Goal: Communication & Community: Answer question/provide support

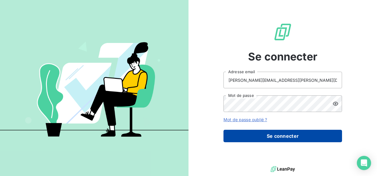
click at [285, 138] on button "Se connecter" at bounding box center [282, 136] width 119 height 12
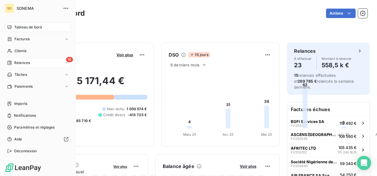
click at [13, 66] on div "16 Relances" at bounding box center [38, 62] width 66 height 9
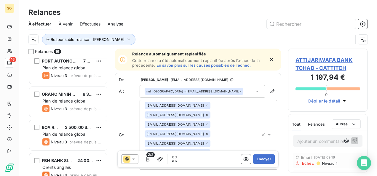
scroll to position [413, 0]
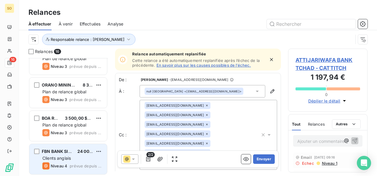
click at [69, 156] on span "Clients anglais" at bounding box center [56, 158] width 28 height 5
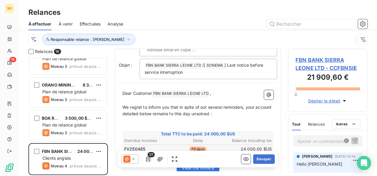
scroll to position [207, 0]
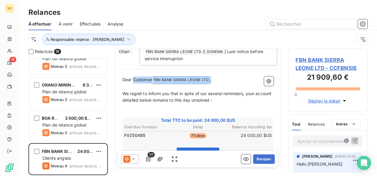
drag, startPoint x: 133, startPoint y: 78, endPoint x: 215, endPoint y: 81, distance: 82.5
click at [215, 81] on p "Dear Customer FBN BANK SIERRA LEONE LTD ﻿ ," at bounding box center [197, 79] width 151 height 7
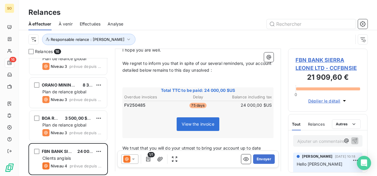
scroll to position [310, 0]
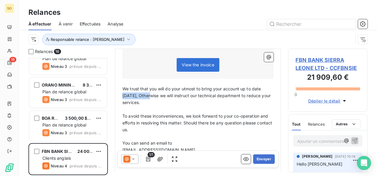
drag, startPoint x: 148, startPoint y: 97, endPoint x: 122, endPoint y: 98, distance: 25.8
click at [122, 98] on div "Dear [PERSON_NAME], ﻿ I hope you are well. ﻿ We regret to inform you that in sp…" at bounding box center [198, 80] width 158 height 221
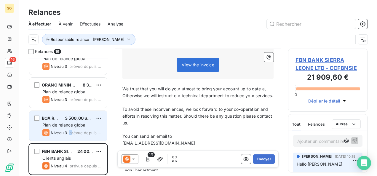
click at [70, 133] on span "prévue depuis hier" at bounding box center [85, 132] width 33 height 5
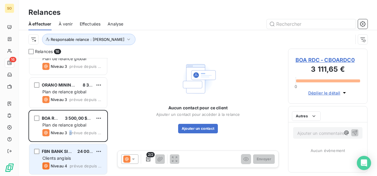
drag, startPoint x: 70, startPoint y: 133, endPoint x: 67, endPoint y: 148, distance: 14.9
click at [67, 148] on div "FBN BANK SIERRA LEONE LTD 24 000,00 $US Clients anglais Niveau 4 prévue depuis …" at bounding box center [68, 159] width 78 height 30
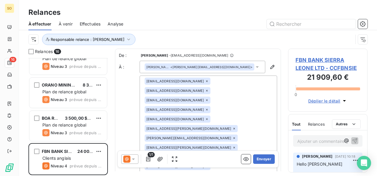
click at [133, 159] on icon at bounding box center [133, 159] width 3 height 1
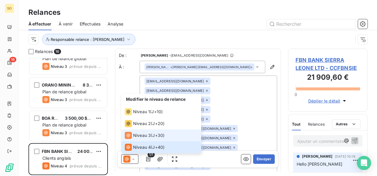
click at [138, 138] on span "Niveau 3" at bounding box center [142, 135] width 18 height 6
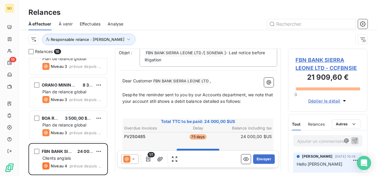
scroll to position [208, 0]
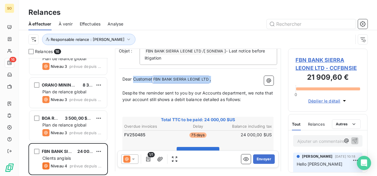
drag, startPoint x: 132, startPoint y: 78, endPoint x: 226, endPoint y: 78, distance: 94.0
click at [226, 78] on p "Dear Customer FBN BANK SIERRA LEONE LTD ﻿ ," at bounding box center [197, 79] width 151 height 7
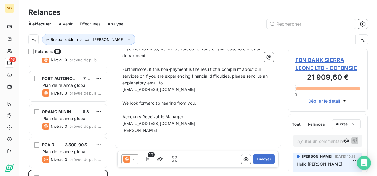
scroll to position [413, 0]
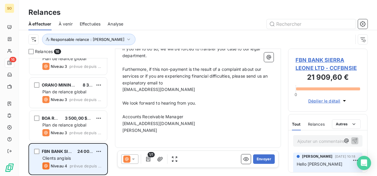
click at [74, 159] on div "Clients anglais" at bounding box center [72, 158] width 60 height 6
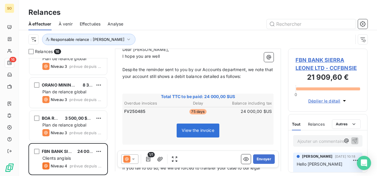
scroll to position [208, 0]
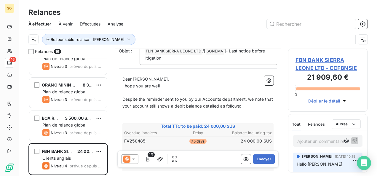
click at [169, 78] on p "Dear [PERSON_NAME]," at bounding box center [197, 79] width 151 height 7
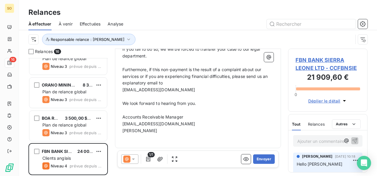
scroll to position [274, 0]
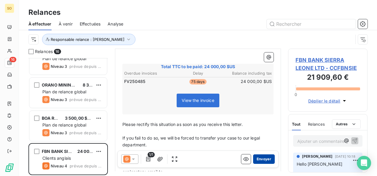
click at [258, 159] on button "Envoyer" at bounding box center [264, 158] width 22 height 9
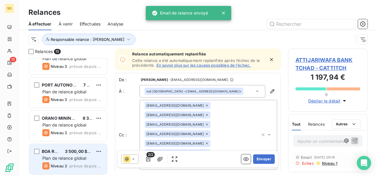
scroll to position [380, 0]
click at [63, 156] on span "Plan de relance global" at bounding box center [64, 158] width 44 height 5
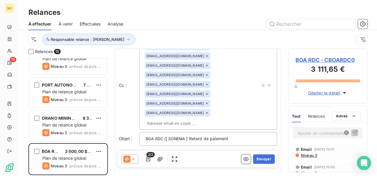
scroll to position [65, 0]
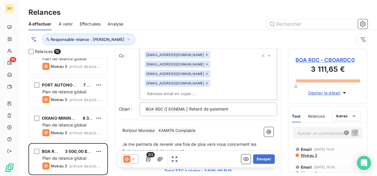
click at [212, 127] on p "Bonjour Monsieur ﻿ KAMATA Comptable ﻿ ﻿" at bounding box center [197, 130] width 151 height 7
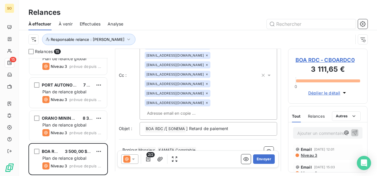
scroll to position [78, 0]
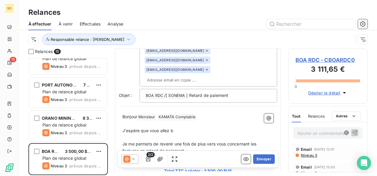
click at [187, 134] on p "﻿" at bounding box center [197, 137] width 151 height 7
click at [185, 127] on p "J'espère que vous allez b" at bounding box center [197, 130] width 151 height 7
click at [306, 158] on div "Email [DATE] 12:01 Niveau 3" at bounding box center [327, 152] width 69 height 15
click at [306, 155] on span "Niveau 3" at bounding box center [308, 155] width 17 height 5
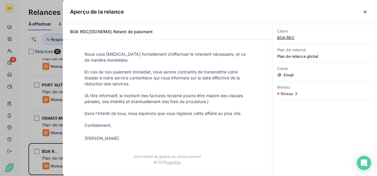
scroll to position [148, 0]
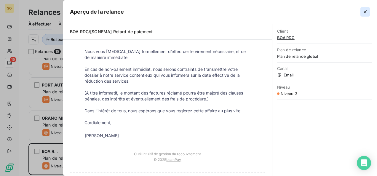
click at [364, 12] on icon "button" at bounding box center [365, 12] width 6 height 6
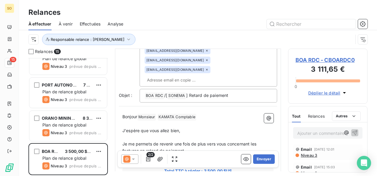
click at [204, 141] on p "Je me permets de revenir une fois de plus vers vous concernant les factures en …" at bounding box center [197, 148] width 151 height 14
click at [199, 141] on span "Je me permets de revenir une fois de plus vers vous concernant les factures en …" at bounding box center [189, 147] width 135 height 12
click at [197, 141] on p "Je me permets de revenir une fois de plus vers vous concernant les factures en …" at bounding box center [197, 148] width 151 height 14
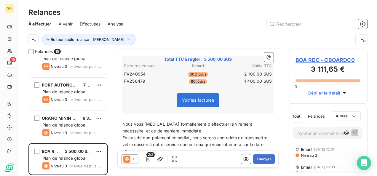
scroll to position [226, 0]
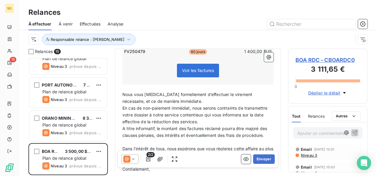
click at [123, 106] on span "En cas de non-paiement immédiat, nous serons contraints de transmettre votre do…" at bounding box center [195, 115] width 146 height 19
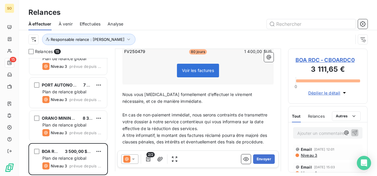
click at [234, 112] on p "En cas de non-paiement immédiat, nous serons contraints de transmettre votre do…" at bounding box center [197, 122] width 151 height 20
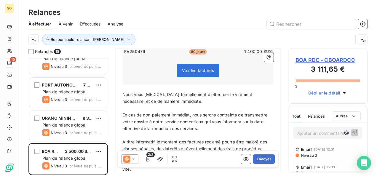
click at [122, 139] on span "A titre informatif, le montant des factures réclamé pourra être majoré des clau…" at bounding box center [195, 145] width 146 height 12
click at [168, 139] on p "(A titre informatif, le montant des factures réclamé pourra être majoré des cla…" at bounding box center [197, 146] width 151 height 14
click at [226, 112] on p "En cas de non-paiement immédiat, nous serons contraints de transmettre votre do…" at bounding box center [197, 122] width 151 height 20
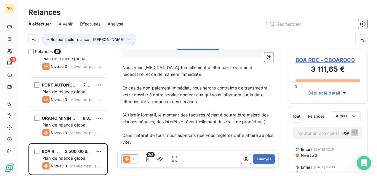
click at [165, 153] on p "Cordialement," at bounding box center [197, 156] width 151 height 7
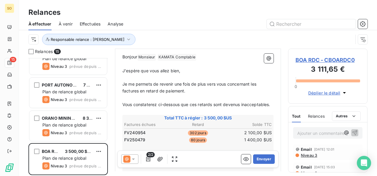
scroll to position [149, 0]
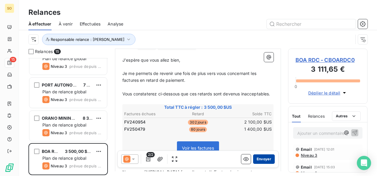
click at [258, 160] on button "Envoyer" at bounding box center [264, 158] width 22 height 9
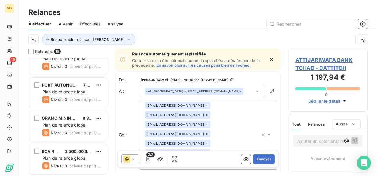
scroll to position [347, 0]
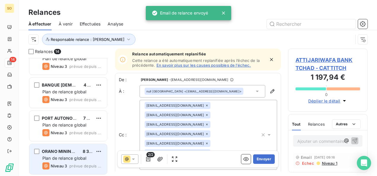
click at [66, 158] on span "Plan de relance global" at bounding box center [64, 158] width 44 height 5
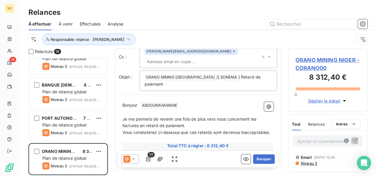
scroll to position [30, 0]
click at [306, 162] on span "Niveau 3" at bounding box center [308, 163] width 17 height 5
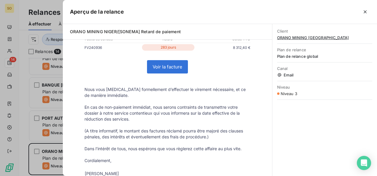
scroll to position [148, 0]
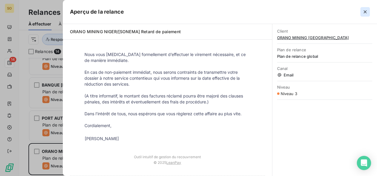
click at [364, 13] on icon "button" at bounding box center [365, 11] width 3 height 3
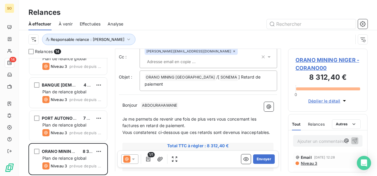
scroll to position [60, 0]
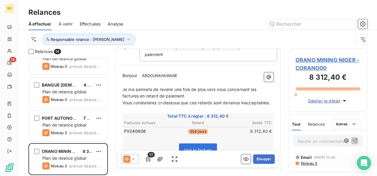
click at [199, 90] on p "Je me permets de revenir une fois de plus vers vous concernant les factures en …" at bounding box center [197, 93] width 151 height 14
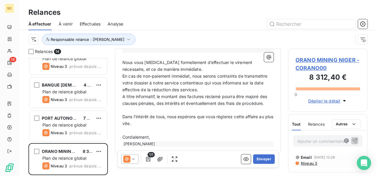
scroll to position [178, 0]
click at [179, 67] on p "Nous vous [MEDICAL_DATA] formellement d’effectuer le virement nécessaire, et ce…" at bounding box center [197, 66] width 151 height 14
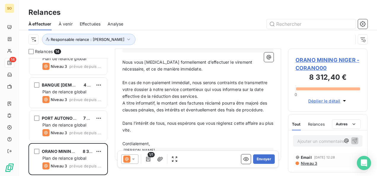
click at [231, 94] on p "En cas de non-paiement immédiat, nous serons contraints de transmettre votre do…" at bounding box center [197, 89] width 151 height 20
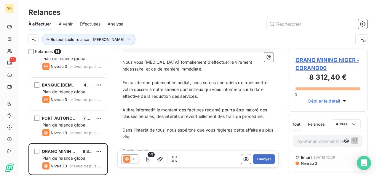
click at [120, 108] on div "Bonjour ﻿ [PERSON_NAME] ﻿ ﻿ ﻿ Je me permets de revenir une fois de plus vers vo…" at bounding box center [198, 56] width 158 height 213
click at [123, 108] on span "A titre informatif, le montant des factures réclamé pourra être majoré des clau…" at bounding box center [195, 113] width 146 height 12
click at [165, 120] on p "(A titre informatif, le montant des factures réclamé pourra être majoré des cla…" at bounding box center [197, 114] width 151 height 14
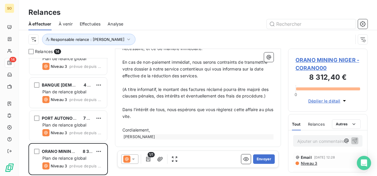
click at [172, 128] on p "Cordialement," at bounding box center [197, 130] width 151 height 7
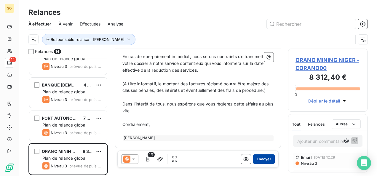
click at [259, 158] on button "Envoyer" at bounding box center [264, 158] width 22 height 9
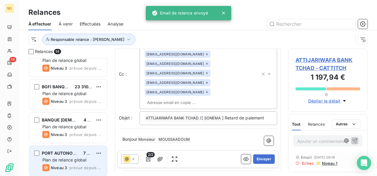
scroll to position [347, 0]
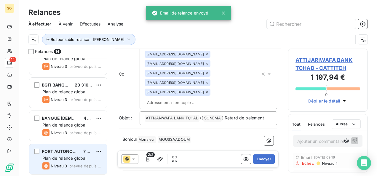
click at [61, 155] on div "Plan de relance global" at bounding box center [72, 158] width 60 height 6
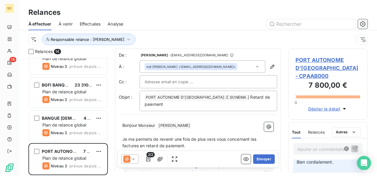
scroll to position [59, 0]
click at [215, 129] on p "﻿" at bounding box center [197, 132] width 151 height 7
click at [212, 122] on p "Bonjour Monsieur ﻿ [PERSON_NAME] ﻿ ﻿" at bounding box center [197, 125] width 151 height 7
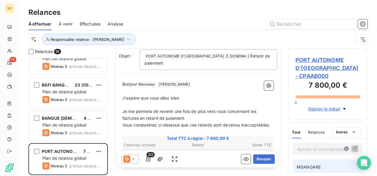
scroll to position [44, 0]
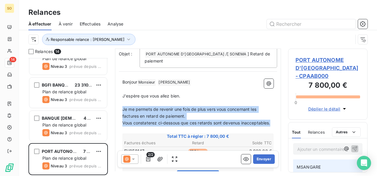
drag, startPoint x: 123, startPoint y: 101, endPoint x: 159, endPoint y: 121, distance: 41.3
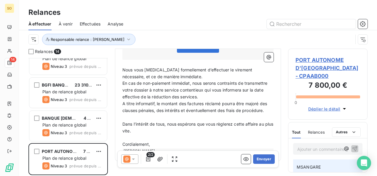
scroll to position [222, 0]
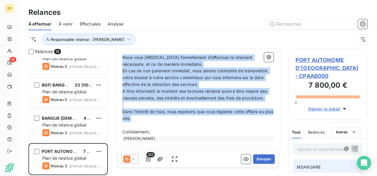
drag, startPoint x: 124, startPoint y: 58, endPoint x: 181, endPoint y: 119, distance: 84.3
click at [181, 119] on div "Bonjour Monsieur ﻿ [PERSON_NAME] ﻿ ﻿ ﻿ J'espère que vous allez bien. ﻿ Je vous …" at bounding box center [197, 21] width 151 height 240
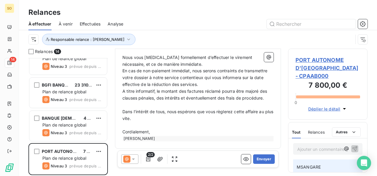
scroll to position [209, 0]
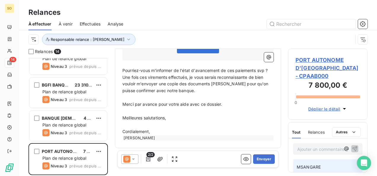
click at [235, 68] on span "Pourriez-vous m'informer de l'état d'avancement de ces paiements svp ?" at bounding box center [195, 70] width 146 height 5
click at [254, 70] on span "Pourriez-vous m'informer de l'état d'avancement de ce paiements svp ?" at bounding box center [193, 70] width 143 height 5
click at [147, 77] on span "Une fois ces virements effectués, je vous serais reconnaissante de bien vouloir…" at bounding box center [195, 84] width 147 height 19
click at [165, 77] on span "Une fois ce virements effectués, je vous serais reconnaissante de bien vouloir …" at bounding box center [195, 84] width 147 height 19
click at [183, 76] on span "Une fois ce virement effectués, je vous serais reconnaissante de bien vouloir m…" at bounding box center [198, 84] width 152 height 19
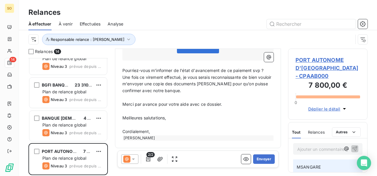
click at [122, 75] on div "Bonjour Monsieur ﻿ [PERSON_NAME] ﻿ ﻿ ﻿ J'espère que vous allez bien. ﻿ Je vous …" at bounding box center [198, 27] width 158 height 234
click at [123, 76] on span "Une fois ce virement effectué, je vous serais reconnaissante de bien vouloir m'…" at bounding box center [197, 84] width 150 height 19
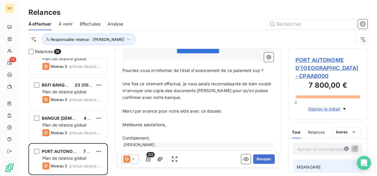
click at [189, 90] on span "Une fois ce virement effectué, je vous serais reconnaissante de bien vouloir m'…" at bounding box center [197, 90] width 150 height 19
click at [188, 89] on span "Une fois ce virement effectué, je vous serais reconnaissante de bien vouloir m'…" at bounding box center [197, 90] width 150 height 19
click at [208, 89] on span "Une fois ce virement effectué, je vous serais reconnaissante de bien vouloir m'…" at bounding box center [197, 90] width 150 height 19
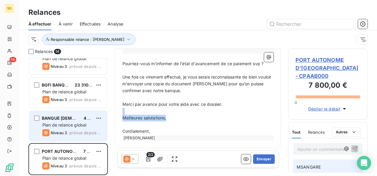
drag, startPoint x: 172, startPoint y: 117, endPoint x: 97, endPoint y: 112, distance: 74.6
click at [97, 112] on div "Relances 14 TRACTAFRIC [GEOGRAPHIC_DATA] 13 290,00 € Plan de relance global Niv…" at bounding box center [198, 112] width 358 height 127
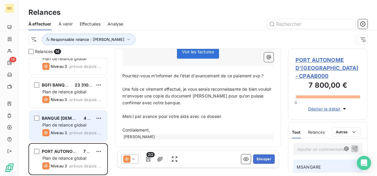
scroll to position [202, 0]
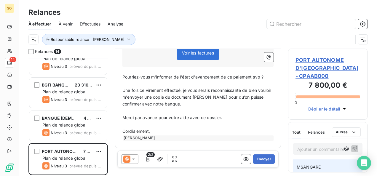
click at [160, 129] on p "Cordialement," at bounding box center [197, 131] width 151 height 7
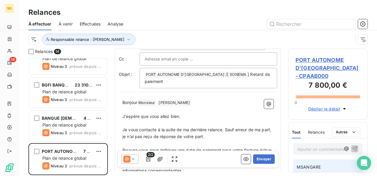
scroll to position [30, 0]
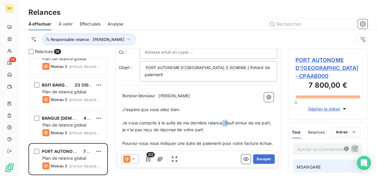
drag, startPoint x: 222, startPoint y: 115, endPoint x: 229, endPoint y: 115, distance: 7.1
click at [229, 120] on span "Je vous contacte à la suite de ma dernière relance. Sauf erreur de ma part, je …" at bounding box center [197, 126] width 150 height 12
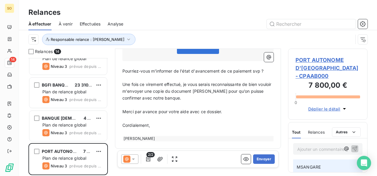
scroll to position [209, 0]
click at [256, 160] on button "Envoyer" at bounding box center [264, 158] width 22 height 9
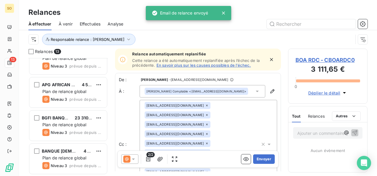
scroll to position [314, 0]
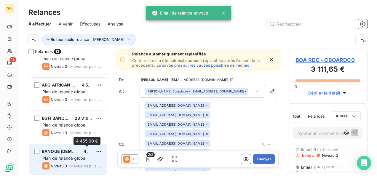
click at [84, 153] on span "4 455,00 €" at bounding box center [95, 151] width 23 height 5
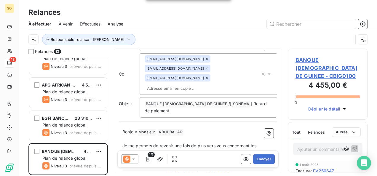
scroll to position [30, 0]
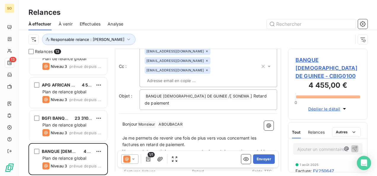
click at [195, 128] on p "﻿" at bounding box center [197, 131] width 151 height 7
click at [194, 121] on p "Bonjour Monsieur ﻿ [PERSON_NAME] ﻿ ﻿" at bounding box center [197, 124] width 151 height 7
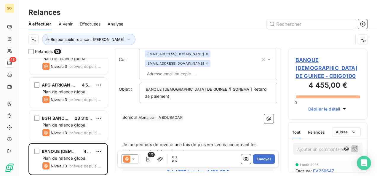
scroll to position [44, 0]
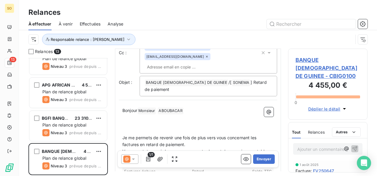
click at [154, 128] on p "﻿" at bounding box center [197, 131] width 151 height 7
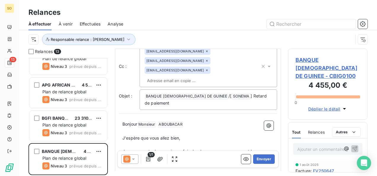
scroll to position [60, 0]
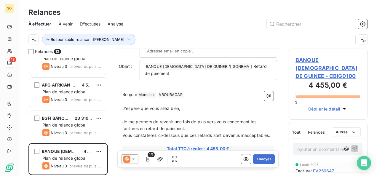
click at [192, 105] on p "J'espère que vous allez bien," at bounding box center [197, 108] width 151 height 7
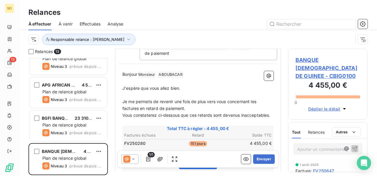
scroll to position [90, 0]
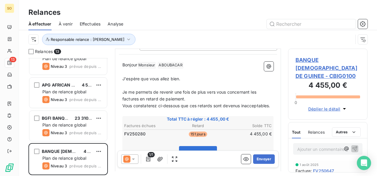
click at [197, 89] on p "Je me permets de revenir une fois de plus vers vous concernant les factures en …" at bounding box center [197, 96] width 151 height 14
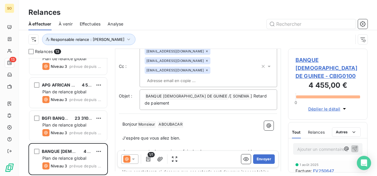
scroll to position [60, 0]
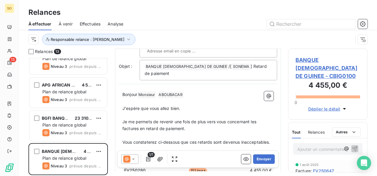
click at [201, 91] on p "Bonjour Monsieur ﻿ [PERSON_NAME] ﻿ ﻿" at bounding box center [197, 94] width 151 height 7
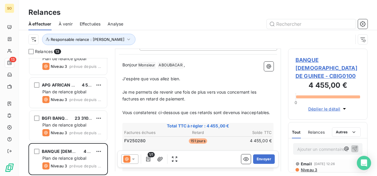
scroll to position [30, 0]
click at [303, 165] on span "Niveau 3" at bounding box center [308, 167] width 17 height 5
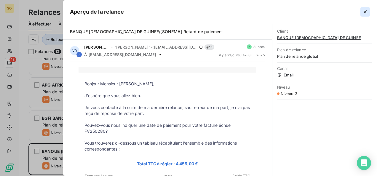
click at [363, 11] on icon "button" at bounding box center [365, 12] width 6 height 6
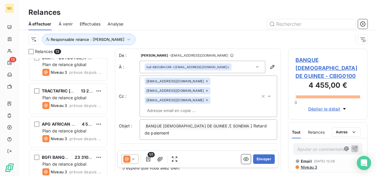
scroll to position [314, 0]
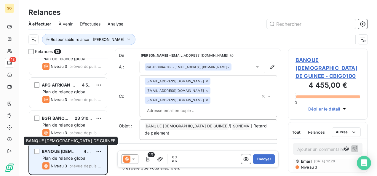
click at [64, 153] on span "BANQUE [DEMOGRAPHIC_DATA] DE GUINEE" at bounding box center [87, 151] width 90 height 5
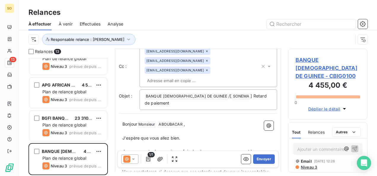
scroll to position [0, 0]
drag, startPoint x: 123, startPoint y: 132, endPoint x: 189, endPoint y: 139, distance: 65.6
click at [189, 148] on p "Je me permets de revenir une fois de plus vers vous concernant les factures en …" at bounding box center [197, 155] width 151 height 14
click at [124, 149] on span "J'ai le plaisir de vous confirmer que nous avons reçu votre paiement pour la fa…" at bounding box center [197, 155] width 151 height 12
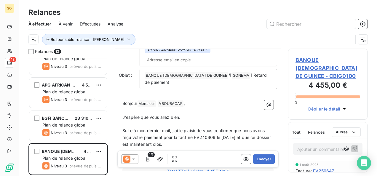
scroll to position [60, 0]
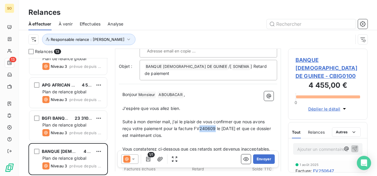
drag, startPoint x: 200, startPoint y: 109, endPoint x: 215, endPoint y: 108, distance: 14.8
click at [215, 119] on span "Suite à mon dernier mail, j'ai le plaisir de vous confirmer que nous avons reçu…" at bounding box center [197, 128] width 150 height 19
click at [223, 119] on span "Suite à mon dernier mail, j'ai le plaisir de vous confirmer que nous avons reçu…" at bounding box center [196, 128] width 149 height 19
drag, startPoint x: 224, startPoint y: 109, endPoint x: 243, endPoint y: 109, distance: 19.3
click at [243, 119] on span "Suite à mon dernier mail, j'ai le plaisir de vous confirmer que nous avons reçu…" at bounding box center [196, 128] width 149 height 19
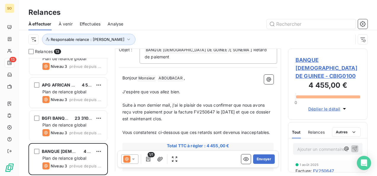
scroll to position [90, 0]
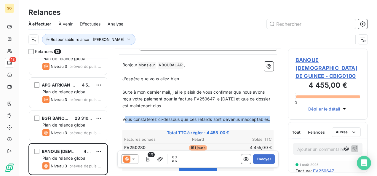
drag, startPoint x: 124, startPoint y: 98, endPoint x: 165, endPoint y: 104, distance: 41.6
click at [165, 116] on p "Vous constaterez ci-dessous que ces retards sont devenus inacceptables." at bounding box center [197, 119] width 151 height 7
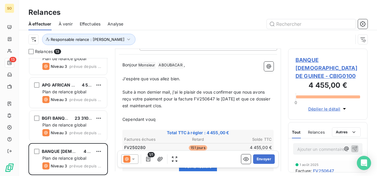
click at [156, 116] on p "Cependant vouq" at bounding box center [197, 119] width 151 height 7
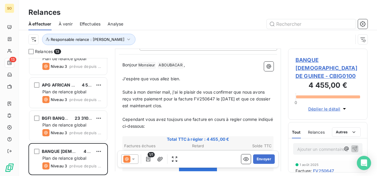
click at [187, 116] on p "Cependant vous avez toujours une facture en cours à regler comme indiqué ci-des…" at bounding box center [197, 123] width 151 height 14
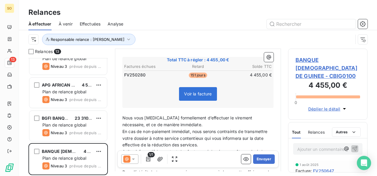
scroll to position [178, 0]
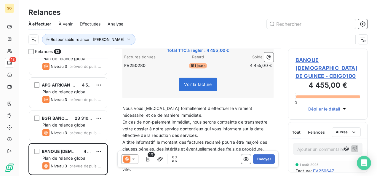
click at [175, 105] on p "Nous vous [MEDICAL_DATA] formellement d’effectuer le virement nécessaire, et ce…" at bounding box center [197, 112] width 151 height 14
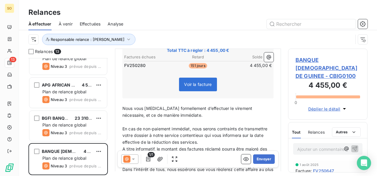
click at [227, 126] on p "En cas de non-paiement immédiat, nous serons contraints de transmettre votre do…" at bounding box center [197, 136] width 151 height 20
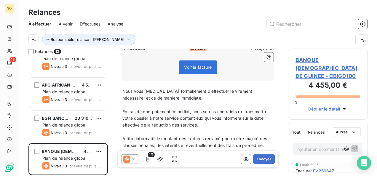
scroll to position [208, 0]
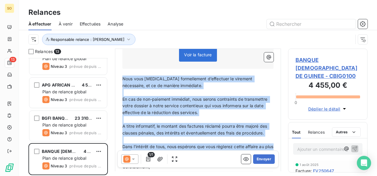
drag, startPoint x: 123, startPoint y: 59, endPoint x: 155, endPoint y: 135, distance: 82.9
click at [155, 135] on div "Bonjour Monsieur ﻿ [PERSON_NAME] ﻿ , ﻿ J'espère que vous allez bien. ﻿ Suite à …" at bounding box center [197, 59] width 151 height 233
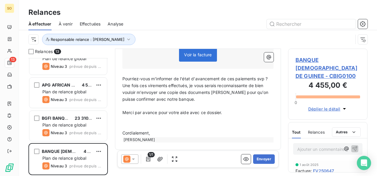
scroll to position [191, 0]
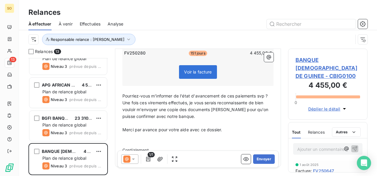
click at [146, 100] on span "Une fois ces virements effectués, je vous serais reconnaissante de bien vouloir…" at bounding box center [195, 109] width 147 height 19
click at [165, 100] on span "Une fois ce virements effectués, je vous serais reconnaissante de bien vouloir …" at bounding box center [195, 109] width 147 height 19
click at [183, 100] on span "Une fois ce virement effectués, je vous serais reconnaissante de bien vouloir m…" at bounding box center [198, 109] width 152 height 19
click at [270, 76] on div "Bonjour Monsieur ﻿ [PERSON_NAME] ﻿ , ﻿ J'espère que vous allez bien. ﻿ Suite à …" at bounding box center [198, 60] width 158 height 207
click at [268, 93] on span "Pourriez-vous m'informer de l'état d'avancement de ces paiements svp ?" at bounding box center [195, 95] width 146 height 5
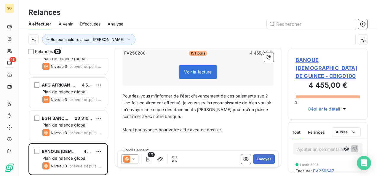
click at [268, 73] on div "Bonjour Monsieur ﻿ [PERSON_NAME] ﻿ , ﻿ J'espère que vous allez bien. ﻿ Suite à …" at bounding box center [197, 59] width 151 height 199
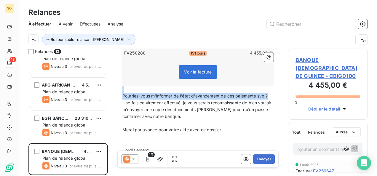
click at [268, 93] on span "Pourriez-vous m'informer de l'état d'avancement de ces paiements svp ?" at bounding box center [195, 95] width 146 height 5
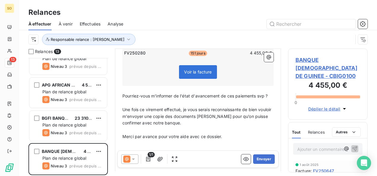
click at [234, 93] on span "Pourriez-vous m'informer de l'état d'avancement de ces paiements svp ?" at bounding box center [195, 95] width 146 height 5
click at [235, 93] on span "Pourriez-vous m'informer de l'état d'avancement de ces paiements svp ?" at bounding box center [195, 95] width 146 height 5
click at [255, 93] on span "Pourriez-vous m'informer de l'état d'avancement de ce paiements svp ?" at bounding box center [193, 95] width 143 height 5
click at [173, 154] on p "Cordialement," at bounding box center [197, 157] width 151 height 7
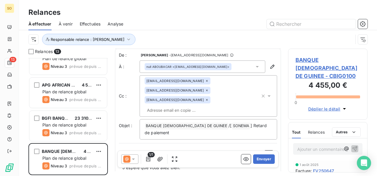
scroll to position [30, 0]
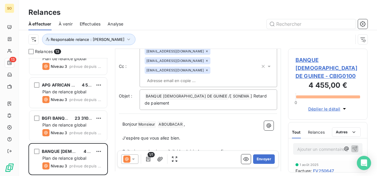
click at [196, 121] on p "Bonjour Monsieur ﻿ ABOUBACAR ﻿ ," at bounding box center [197, 124] width 151 height 7
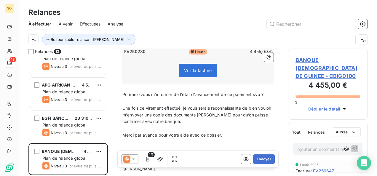
scroll to position [205, 0]
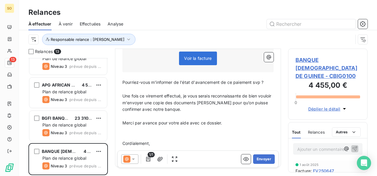
click at [141, 133] on p "﻿" at bounding box center [197, 136] width 151 height 7
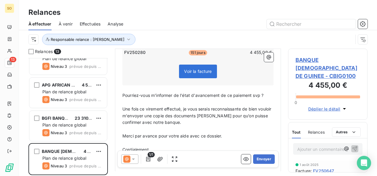
scroll to position [197, 0]
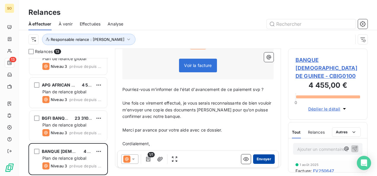
click at [260, 157] on button "Envoyer" at bounding box center [264, 158] width 22 height 9
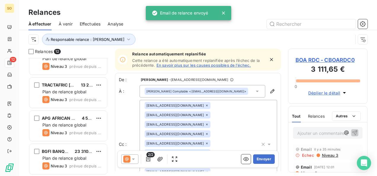
scroll to position [280, 0]
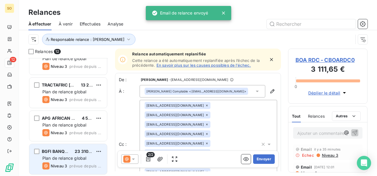
click at [73, 154] on div "BGFI BANQUE RCA 23 310,00 € Plan de relance global Niveau 3 prévue depuis [DATE]" at bounding box center [68, 159] width 78 height 30
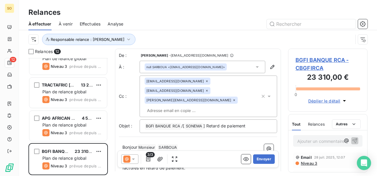
click at [306, 161] on span "Niveau 3" at bounding box center [308, 163] width 17 height 5
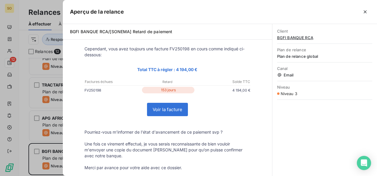
scroll to position [89, 0]
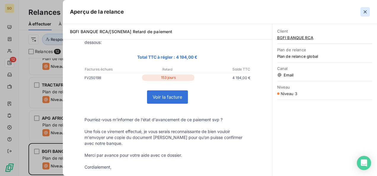
click at [362, 11] on icon "button" at bounding box center [365, 12] width 6 height 6
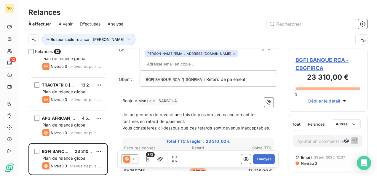
scroll to position [30, 0]
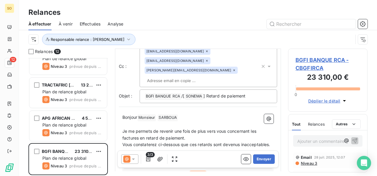
click at [194, 114] on p "Bonjour Monsieur ﻿ [PERSON_NAME] ﻿ ﻿" at bounding box center [197, 117] width 151 height 7
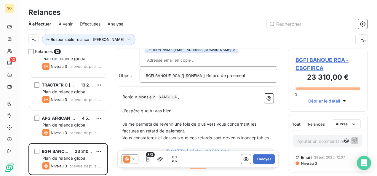
scroll to position [44, 0]
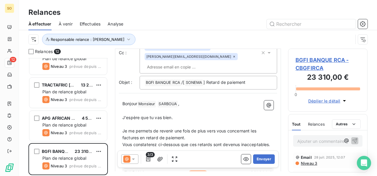
click at [190, 128] on p "Je me permets de revenir une fois de plus vers vous concernant les factures en …" at bounding box center [197, 135] width 151 height 14
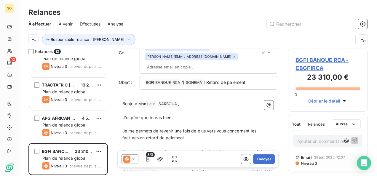
click at [202, 114] on p "J'espère que tu vas bien." at bounding box center [197, 117] width 151 height 7
click at [192, 100] on p "Bonjour Monsieur ﻿ [PERSON_NAME] ﻿ ," at bounding box center [197, 103] width 151 height 7
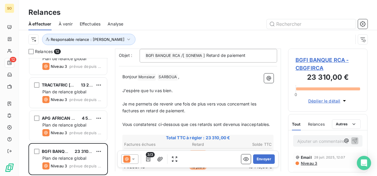
scroll to position [74, 0]
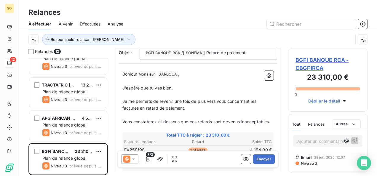
click at [305, 162] on span "Niveau 3" at bounding box center [308, 163] width 17 height 5
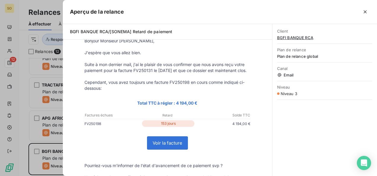
scroll to position [0, 0]
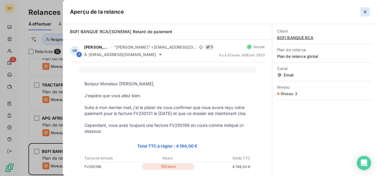
click at [366, 12] on icon "button" at bounding box center [365, 12] width 6 height 6
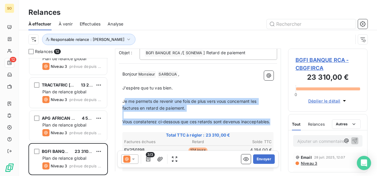
drag, startPoint x: 125, startPoint y: 80, endPoint x: 178, endPoint y: 110, distance: 60.5
click at [124, 99] on span "Je me permets de revenir une fois de plus vers vous concernant les factures en …" at bounding box center [189, 105] width 135 height 12
drag, startPoint x: 123, startPoint y: 80, endPoint x: 152, endPoint y: 107, distance: 39.8
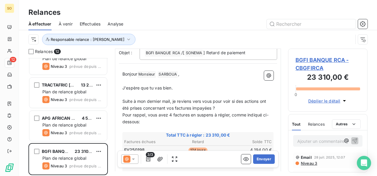
click at [223, 98] on p "Suite à mon dernier mail, je reviens vers vous pour voir si des actions ont été…" at bounding box center [197, 105] width 151 height 14
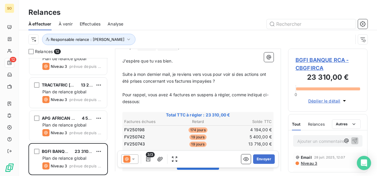
scroll to position [103, 0]
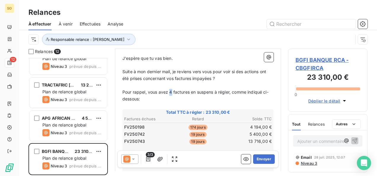
click at [171, 90] on span "Pour rappel, vous avez 4 factures en suspens à régler, comme indiqué ci-dessous:" at bounding box center [195, 96] width 146 height 12
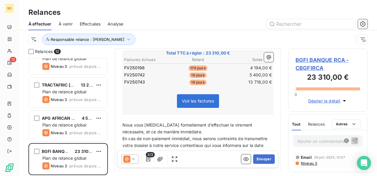
scroll to position [192, 0]
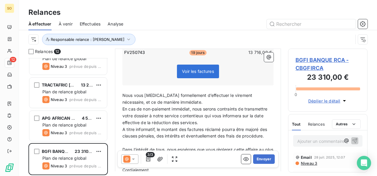
click at [302, 163] on span "Niveau 3" at bounding box center [308, 163] width 17 height 5
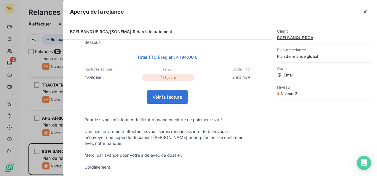
scroll to position [119, 0]
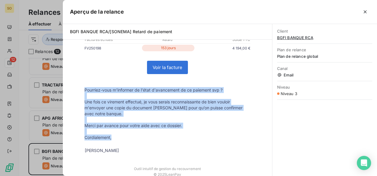
drag, startPoint x: 82, startPoint y: 90, endPoint x: 109, endPoint y: 138, distance: 55.2
click at [109, 138] on tbody "Bonjour Monsieur [PERSON_NAME], J'espère que vous allez bien. Suite à mon derni…" at bounding box center [168, 58] width 178 height 192
drag, startPoint x: 109, startPoint y: 138, endPoint x: 112, endPoint y: 121, distance: 17.1
copy tbody "Pourriez-vous m'informer de l'état d'avancement de ce paiement svp ? Une fois c…"
click at [363, 10] on icon "button" at bounding box center [365, 12] width 6 height 6
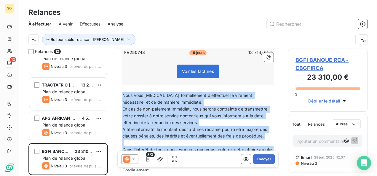
drag, startPoint x: 123, startPoint y: 76, endPoint x: 154, endPoint y: 137, distance: 68.7
click at [154, 137] on div "Bonjour Monsieur ﻿ [PERSON_NAME] ﻿ , ﻿ J'espère que tu vas bien. ﻿ Suite à mon …" at bounding box center [197, 65] width 151 height 227
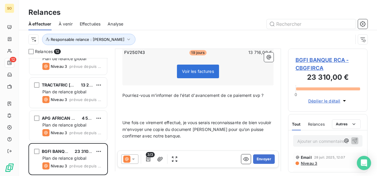
click at [146, 106] on p at bounding box center [197, 109] width 151 height 7
click at [146, 113] on p "﻿" at bounding box center [197, 116] width 151 height 7
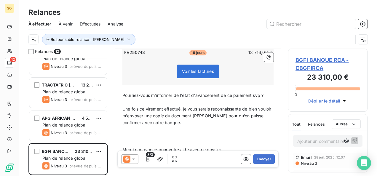
click at [153, 140] on p "﻿" at bounding box center [197, 143] width 151 height 7
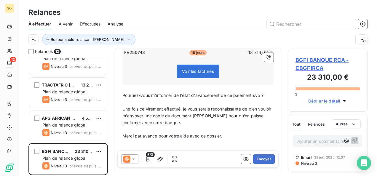
click at [144, 146] on p at bounding box center [197, 149] width 151 height 7
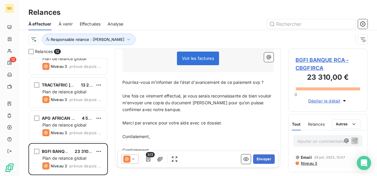
click at [121, 116] on div "Bonjour Monsieur ﻿ [PERSON_NAME] ﻿ , ﻿ J'espère que tu vas bien. ﻿ Suite à mon …" at bounding box center [198, 50] width 158 height 228
drag, startPoint x: 124, startPoint y: 116, endPoint x: 173, endPoint y: 121, distance: 49.4
click at [173, 121] on div "Bonjour Monsieur ﻿ [PERSON_NAME] ﻿ , ﻿ J'espère que tu vas bien. ﻿ Suite à mon …" at bounding box center [197, 49] width 151 height 221
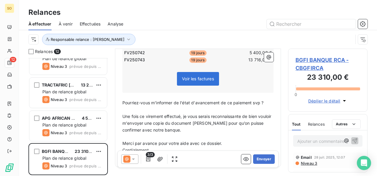
click at [161, 147] on p "Cordialement," at bounding box center [197, 150] width 151 height 7
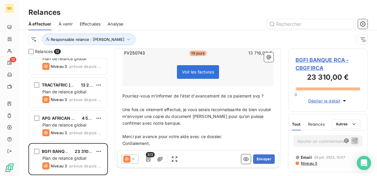
drag, startPoint x: 118, startPoint y: 122, endPoint x: 119, endPoint y: 125, distance: 3.6
click at [118, 125] on div "De : [PERSON_NAME] - [EMAIL_ADDRESS][DOMAIN_NAME] À : null [PERSON_NAME] <[EMAI…" at bounding box center [198, 12] width 166 height 310
click at [124, 141] on span "Cordialement," at bounding box center [136, 143] width 28 height 5
click at [122, 141] on span "Cordialement," at bounding box center [136, 143] width 28 height 5
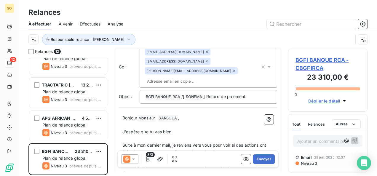
scroll to position [59, 0]
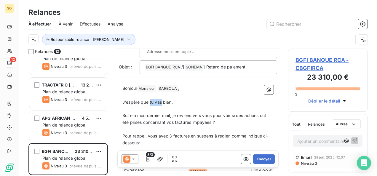
drag, startPoint x: 150, startPoint y: 82, endPoint x: 161, endPoint y: 81, distance: 11.0
click at [161, 100] on span "J'espère que tu vas bien." at bounding box center [147, 102] width 50 height 5
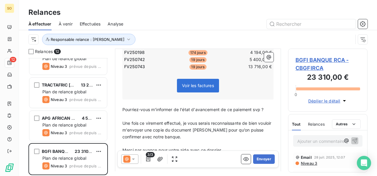
scroll to position [198, 0]
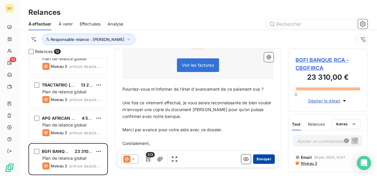
click at [263, 158] on button "Envoyer" at bounding box center [264, 158] width 22 height 9
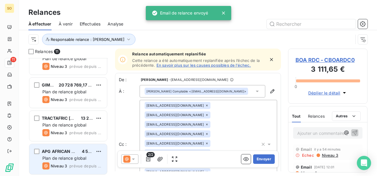
scroll to position [247, 0]
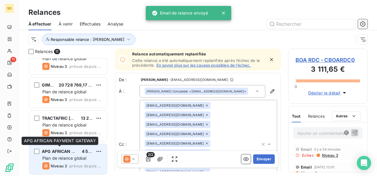
click at [61, 152] on span "APG AFRICAN PAYMENT GATEWAY" at bounding box center [78, 151] width 73 height 5
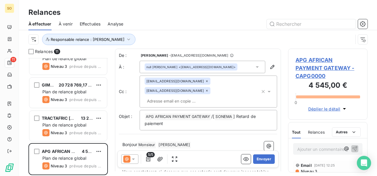
drag, startPoint x: 82, startPoint y: 164, endPoint x: 242, endPoint y: 141, distance: 161.4
click at [242, 141] on p "Bonjour Monsieur ﻿ [PERSON_NAME] ﻿ ﻿" at bounding box center [197, 144] width 151 height 7
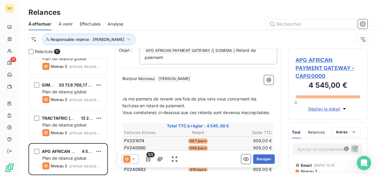
scroll to position [73, 0]
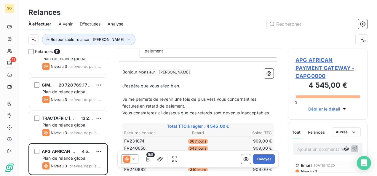
click at [309, 170] on span "Niveau 3" at bounding box center [308, 171] width 17 height 5
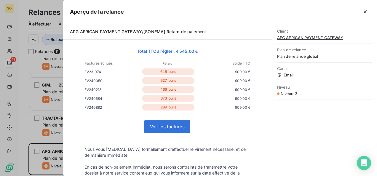
scroll to position [148, 0]
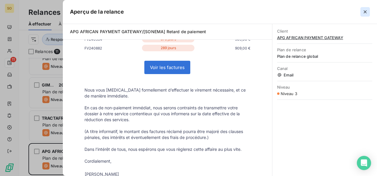
click at [367, 11] on icon "button" at bounding box center [365, 12] width 6 height 6
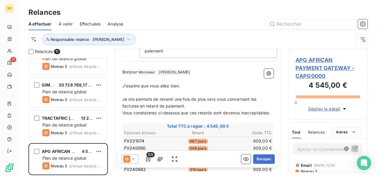
click at [207, 108] on p "Je me permets de revenir une fois de plus vers vous concernant les factures en …" at bounding box center [197, 103] width 151 height 14
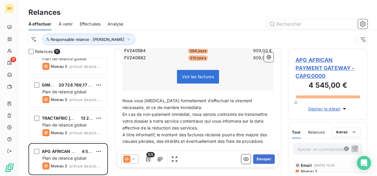
scroll to position [221, 0]
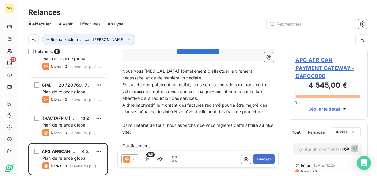
click at [182, 82] on p "Nous vous [MEDICAL_DATA] formellement d’effectuer le virement nécessaire, et ce…" at bounding box center [197, 75] width 151 height 14
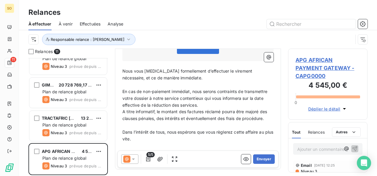
click at [226, 109] on p "En cas de non-paiement immédiat, nous serons contraints de transmettre votre do…" at bounding box center [197, 98] width 151 height 20
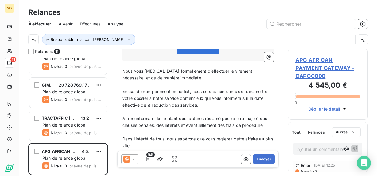
click at [123, 122] on span "A titre informatif, le montant des factures réclamé pourra être majoré des clau…" at bounding box center [195, 122] width 146 height 12
click at [163, 129] on p "(A titre informatif, le montant des factures réclamé pourra être majoré des cla…" at bounding box center [197, 122] width 151 height 14
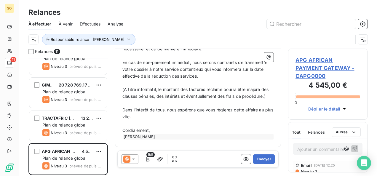
scroll to position [263, 0]
click at [166, 124] on p "﻿" at bounding box center [197, 123] width 151 height 7
drag, startPoint x: 161, startPoint y: 137, endPoint x: 161, endPoint y: 127, distance: 10.1
click at [161, 128] on div "Bonjour Monsieur ﻿ [PERSON_NAME] ﻿ ﻿ ﻿ J'espère que vous allez bien. ﻿ Je me pe…" at bounding box center [197, 16] width 151 height 248
click at [161, 127] on p "﻿" at bounding box center [197, 123] width 151 height 7
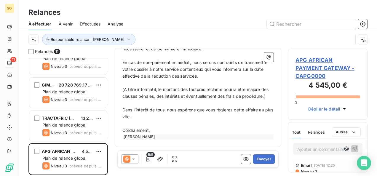
click at [172, 129] on p "Cordialement," at bounding box center [197, 130] width 151 height 7
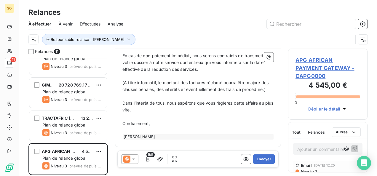
click at [147, 134] on p "﻿" at bounding box center [197, 130] width 151 height 7
click at [253, 160] on button "Envoyer" at bounding box center [264, 158] width 22 height 9
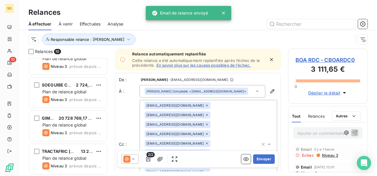
scroll to position [214, 0]
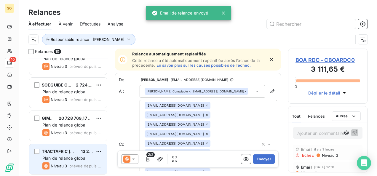
click at [65, 156] on span "Plan de relance global" at bounding box center [64, 158] width 44 height 5
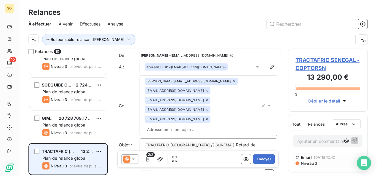
click at [71, 154] on div "TRACTAFRIC [GEOGRAPHIC_DATA]" at bounding box center [59, 151] width 34 height 6
click at [82, 156] on span "Plan de relance global" at bounding box center [64, 158] width 44 height 5
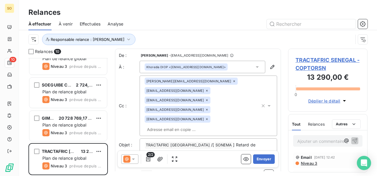
click at [304, 161] on span "Niveau 3" at bounding box center [308, 163] width 17 height 5
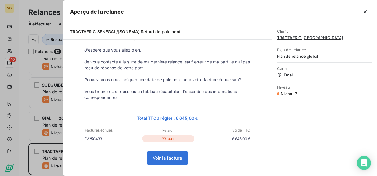
scroll to position [30, 0]
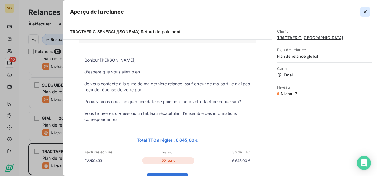
click at [362, 10] on icon "button" at bounding box center [365, 12] width 6 height 6
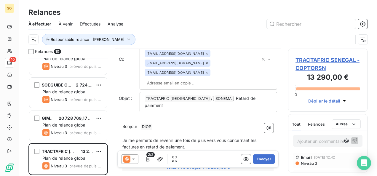
scroll to position [60, 0]
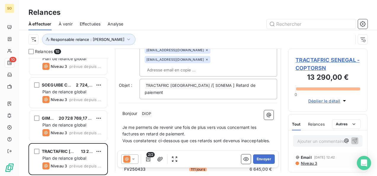
click at [137, 111] on span "Bonjour" at bounding box center [129, 113] width 15 height 5
click at [191, 124] on p "Je me permets de revenir une fois de plus vers vous concernant les factures en …" at bounding box center [197, 131] width 151 height 14
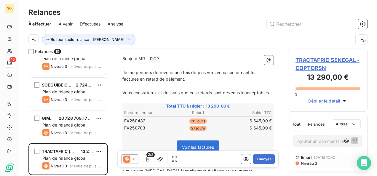
scroll to position [119, 0]
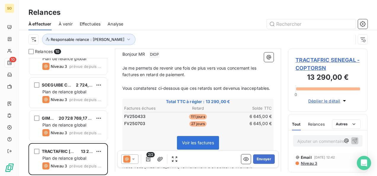
click at [305, 163] on span "Niveau 3" at bounding box center [308, 163] width 17 height 5
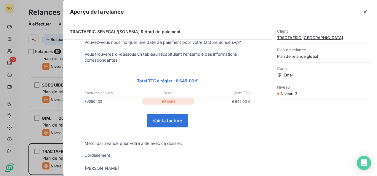
scroll to position [119, 0]
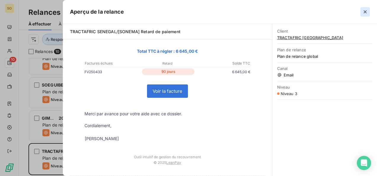
click at [366, 12] on icon "button" at bounding box center [365, 12] width 6 height 6
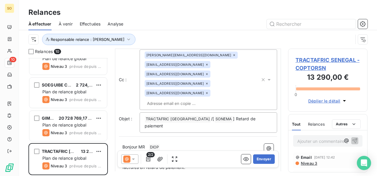
scroll to position [90, 0]
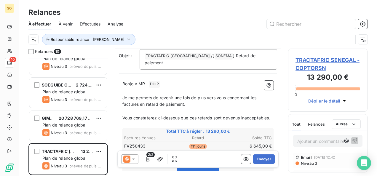
click at [175, 81] on p "Bonjour MR ﻿ DIOP ﻿ ﻿" at bounding box center [197, 84] width 151 height 7
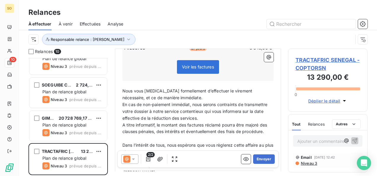
scroll to position [222, 0]
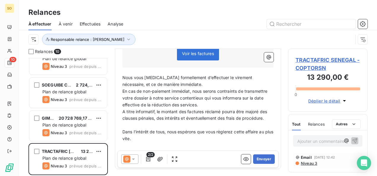
click at [179, 74] on p "Nous vous [MEDICAL_DATA] formellement d’effectuer le virement nécessaire, et ce…" at bounding box center [197, 81] width 151 height 14
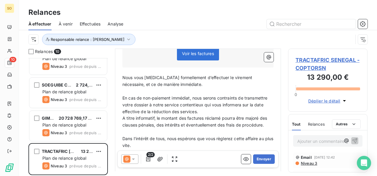
click at [228, 99] on p "En cas de non-paiement immédiat, nous serons contraints de transmettre votre do…" at bounding box center [197, 105] width 151 height 20
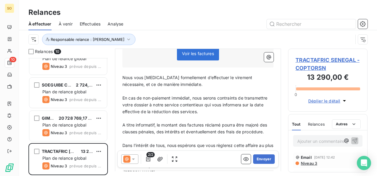
click at [123, 122] on span "A titre informatif, le montant des factures réclamé pourra être majoré des clau…" at bounding box center [195, 128] width 146 height 12
click at [153, 135] on p "﻿" at bounding box center [197, 138] width 151 height 7
click at [153, 130] on p "(A titre informatif, le montant des factures réclamé pourra être majoré des cla…" at bounding box center [197, 129] width 151 height 14
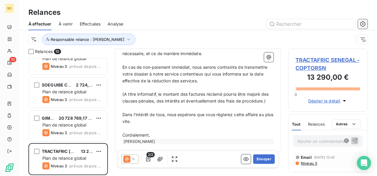
scroll to position [253, 0]
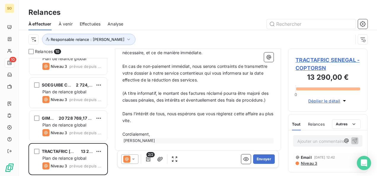
click at [155, 133] on p "Cordialement," at bounding box center [197, 134] width 151 height 7
click at [255, 161] on button "Envoyer" at bounding box center [264, 158] width 22 height 9
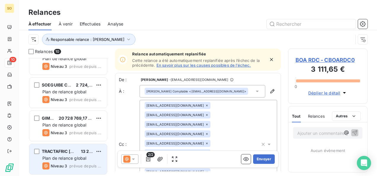
scroll to position [181, 0]
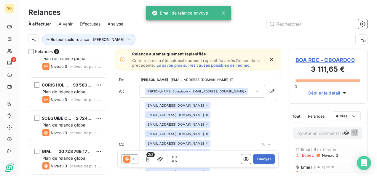
click at [53, 156] on span "Plan de relance global" at bounding box center [64, 158] width 44 height 5
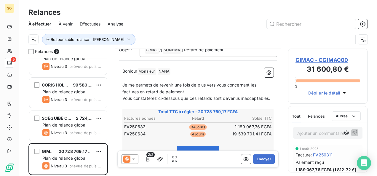
scroll to position [55, 0]
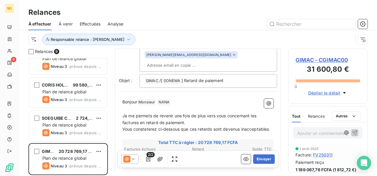
click at [175, 99] on p "Bonjour Monsieur ﻿ [PERSON_NAME] ﻿ ﻿" at bounding box center [197, 102] width 151 height 7
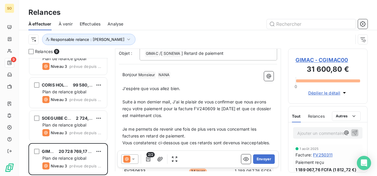
scroll to position [96, 0]
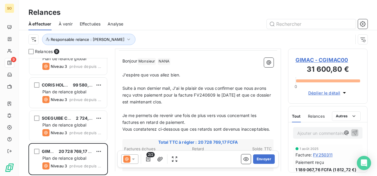
click at [175, 86] on span "Suite à mon dernier mail, J'ai le plaisir de vous confirmer que nous avons reçu…" at bounding box center [197, 95] width 150 height 19
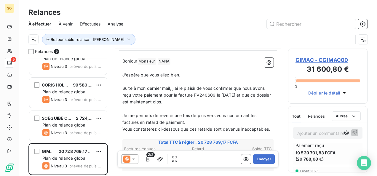
scroll to position [119, 0]
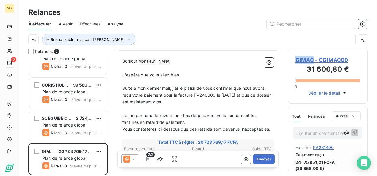
drag, startPoint x: 290, startPoint y: 59, endPoint x: 314, endPoint y: 61, distance: 23.8
click at [314, 61] on div "GIMAC - CGIMAC00 31 600,80 € 0 Déplier le détail" at bounding box center [327, 76] width 79 height 55
drag, startPoint x: 314, startPoint y: 61, endPoint x: 311, endPoint y: 60, distance: 3.2
copy span "GIMAC"
drag, startPoint x: 194, startPoint y: 84, endPoint x: 214, endPoint y: 85, distance: 19.9
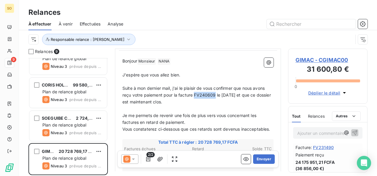
click at [214, 86] on span "Suite à mon dernier mail, j'ai le plaisir de vous confirmer que nous avons reçu…" at bounding box center [197, 95] width 150 height 19
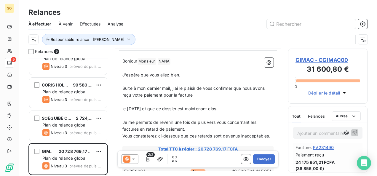
click at [175, 86] on span "Suite à mon dernier mail, j'ai le plaisir de vous confirmer que nous avons reçu…" at bounding box center [193, 92] width 143 height 12
click at [179, 86] on span "Suite à mon dernier mail, j'ai le plaisir de vous confirmer que nous avons reçu…" at bounding box center [193, 92] width 143 height 12
click at [176, 86] on span "Suite à mon dernier mail, j'ai le plaisir de vous confirmer que nous avons reçu…" at bounding box center [193, 92] width 143 height 12
click at [178, 86] on span "Suite à mon dernier mail, j'ai le plaisir de vous confirmer que nous avons reçu…" at bounding box center [193, 92] width 143 height 12
click at [194, 86] on span "Suite à mon dernier mail, j'ai le plaisir de vous confirmer que nous avons reçu…" at bounding box center [193, 92] width 143 height 12
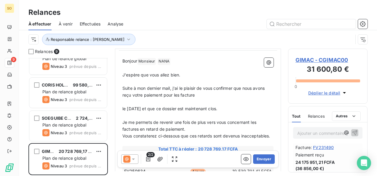
click at [194, 86] on span "Suite à mon dernier mail, j'ai le plaisir de vous confirmer que nous avons reçu…" at bounding box center [193, 92] width 143 height 12
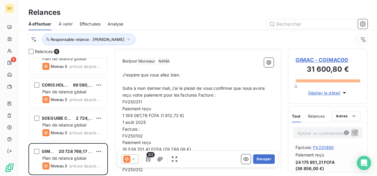
click at [196, 86] on span "Suite à mon dernier mail, j'ai le plaisir de vous confirmer que nous avons reçu…" at bounding box center [193, 92] width 143 height 12
drag, startPoint x: 199, startPoint y: 85, endPoint x: 213, endPoint y: 86, distance: 14.0
click at [213, 86] on span "Suite à mon dernier mail, j'ai le plaisir de vous confirmer que nous avons reçu…" at bounding box center [193, 92] width 143 height 12
click at [123, 99] on span "FV250311" at bounding box center [132, 101] width 20 height 5
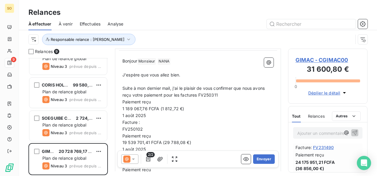
drag, startPoint x: 122, startPoint y: 91, endPoint x: 136, endPoint y: 98, distance: 16.2
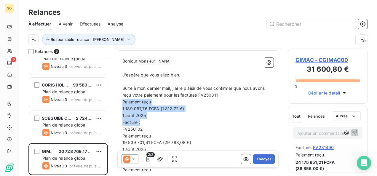
drag, startPoint x: 123, startPoint y: 92, endPoint x: 145, endPoint y: 111, distance: 28.6
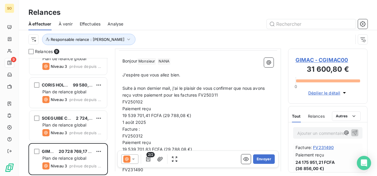
click at [123, 99] on span "FV250102" at bounding box center [132, 101] width 20 height 5
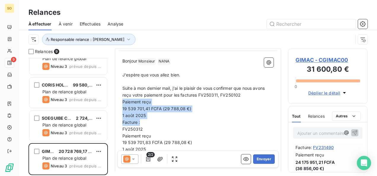
drag, startPoint x: 122, startPoint y: 92, endPoint x: 141, endPoint y: 111, distance: 26.2
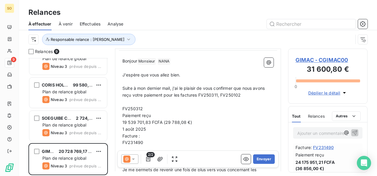
click at [123, 106] on span "FV250312" at bounding box center [132, 108] width 20 height 5
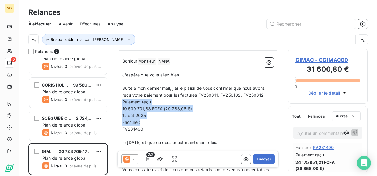
drag, startPoint x: 123, startPoint y: 92, endPoint x: 145, endPoint y: 110, distance: 28.9
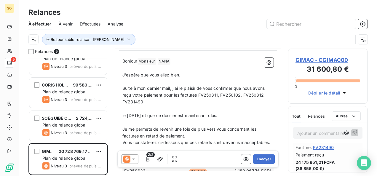
click at [123, 99] on span "FV231490" at bounding box center [132, 101] width 21 height 5
drag, startPoint x: 128, startPoint y: 103, endPoint x: 152, endPoint y: 106, distance: 24.5
click at [152, 113] on span "le [DATE] et que ce dossier est maintenant clos." at bounding box center [169, 115] width 95 height 5
click at [124, 113] on span "le [DATE] et que ce dossier est maintenant clos." at bounding box center [169, 115] width 95 height 5
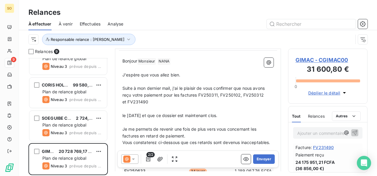
click at [124, 113] on span "le [DATE] et que ce dossier est maintenant clos." at bounding box center [169, 115] width 95 height 5
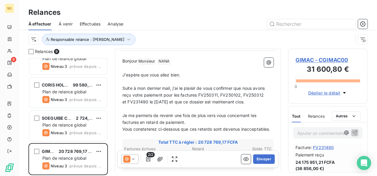
click at [186, 99] on span "et FV231490 le [DATE] et que ce dossier est maintenant clos." at bounding box center [183, 101] width 122 height 5
click at [203, 99] on span "et FV231490 le [DATE] et que ces dossier est maintenant clos." at bounding box center [184, 101] width 124 height 5
click at [213, 99] on span "et FV231490 le [DATE] et que ces dossiers est maintenant clos." at bounding box center [185, 101] width 126 height 5
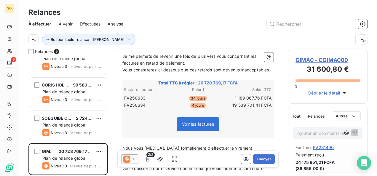
scroll to position [126, 0]
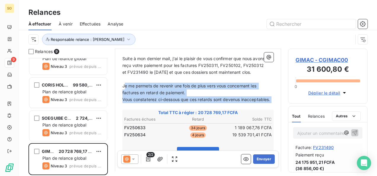
drag, startPoint x: 124, startPoint y: 75, endPoint x: 166, endPoint y: 100, distance: 49.2
click at [166, 100] on div "Bonjour Monsieur ﻿ [PERSON_NAME] ﻿ ﻿ ﻿ J'espère que vous allez bien. ﻿ Suite à …" at bounding box center [197, 145] width 151 height 234
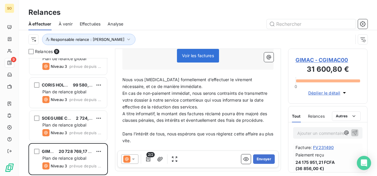
scroll to position [215, 0]
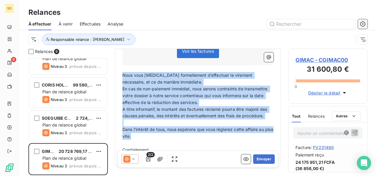
drag, startPoint x: 123, startPoint y: 71, endPoint x: 152, endPoint y: 131, distance: 67.1
click at [152, 131] on div "Bonjour Monsieur ﻿ [PERSON_NAME] ﻿ ﻿ ﻿ J'espère que vous allez bien. ﻿ Suite à …" at bounding box center [197, 49] width 151 height 220
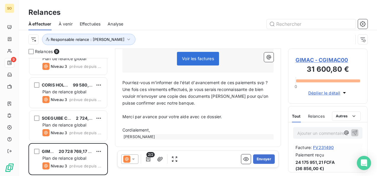
scroll to position [203, 0]
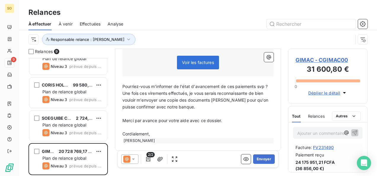
click at [122, 91] on span "Une fois ces virements effectués, je vous serais reconnaissante de bien vouloir…" at bounding box center [195, 100] width 147 height 19
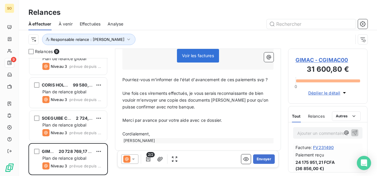
click at [153, 133] on p "Cordialement," at bounding box center [197, 134] width 151 height 7
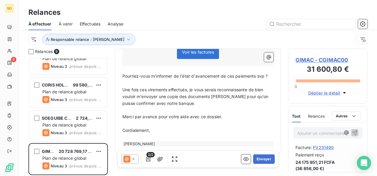
scroll to position [217, 0]
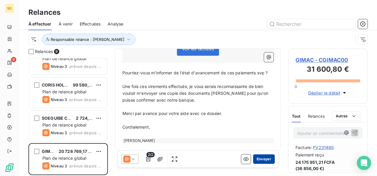
click at [261, 158] on button "Envoyer" at bounding box center [264, 158] width 22 height 9
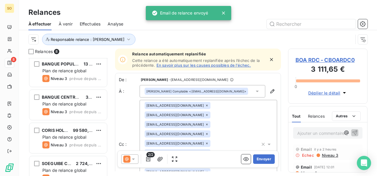
scroll to position [148, 0]
